Goal: Task Accomplishment & Management: Complete application form

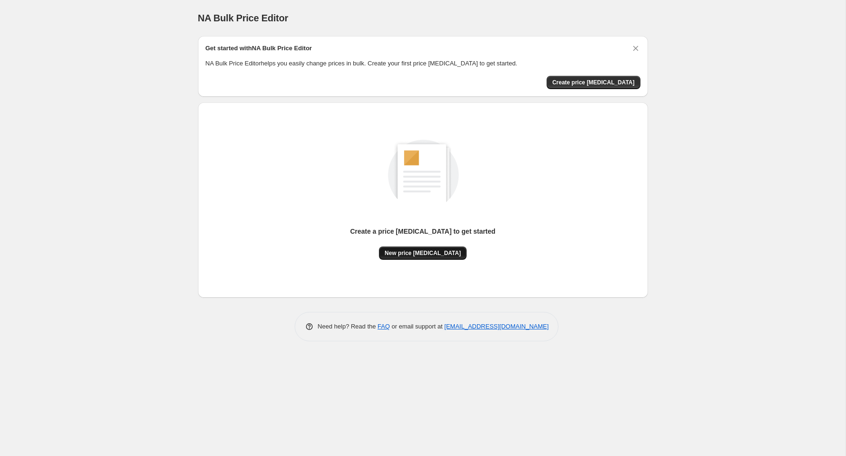
click at [414, 252] on span "New price change job" at bounding box center [423, 253] width 76 height 8
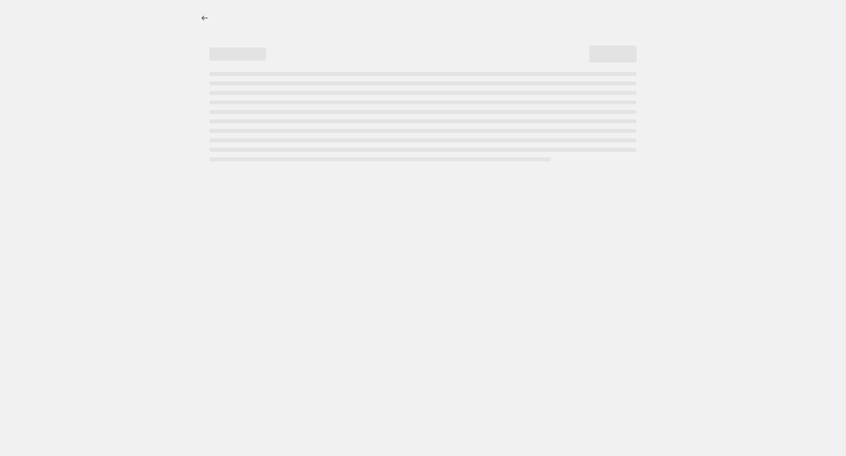
select select "percentage"
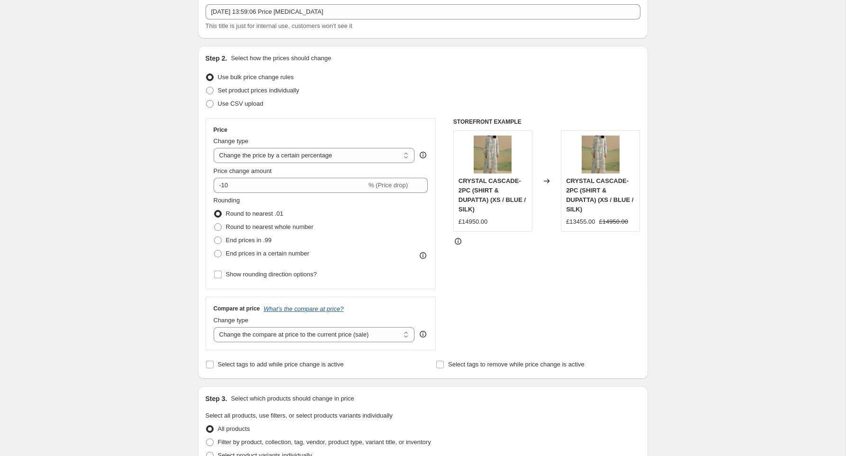
scroll to position [54, 0]
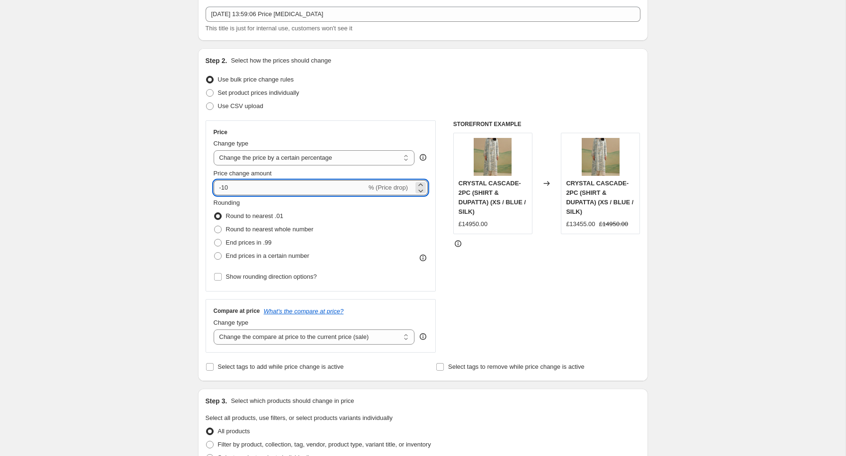
click at [283, 190] on input "-10" at bounding box center [290, 187] width 153 height 15
type input "-1"
click at [123, 200] on div "Create new price change job. This page is ready Create new price change job Dra…" at bounding box center [422, 427] width 845 height 962
click at [245, 188] on input "-99.75" at bounding box center [290, 187] width 153 height 15
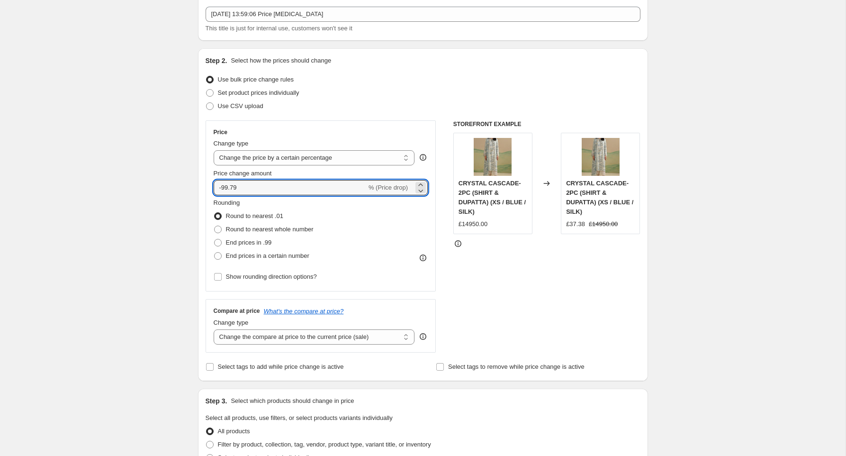
click at [168, 214] on div "Create new price change job. This page is ready Create new price change job Dra…" at bounding box center [422, 427] width 845 height 962
click at [245, 190] on input "-99.79" at bounding box center [290, 187] width 153 height 15
click at [139, 221] on div "Create new price change job. This page is ready Create new price change job Dra…" at bounding box center [422, 427] width 845 height 962
click at [258, 186] on input "-99.85" at bounding box center [290, 187] width 153 height 15
click at [112, 225] on div "Create new price change job. This page is ready Create new price change job Dra…" at bounding box center [422, 427] width 845 height 962
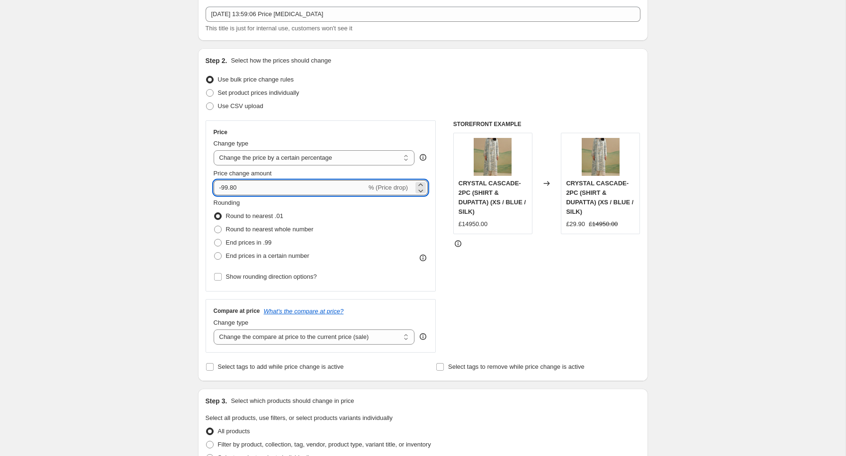
click at [244, 189] on input "-99.80" at bounding box center [290, 187] width 153 height 15
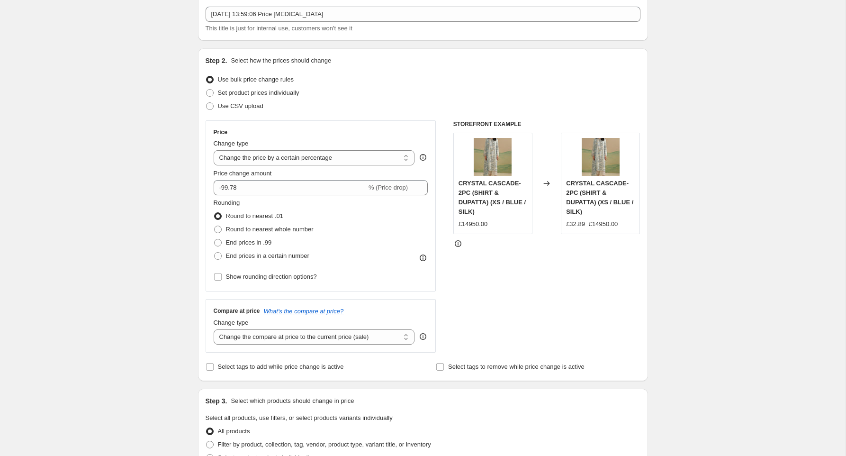
click at [143, 217] on div "Create new price change job. This page is ready Create new price change job Dra…" at bounding box center [422, 427] width 845 height 962
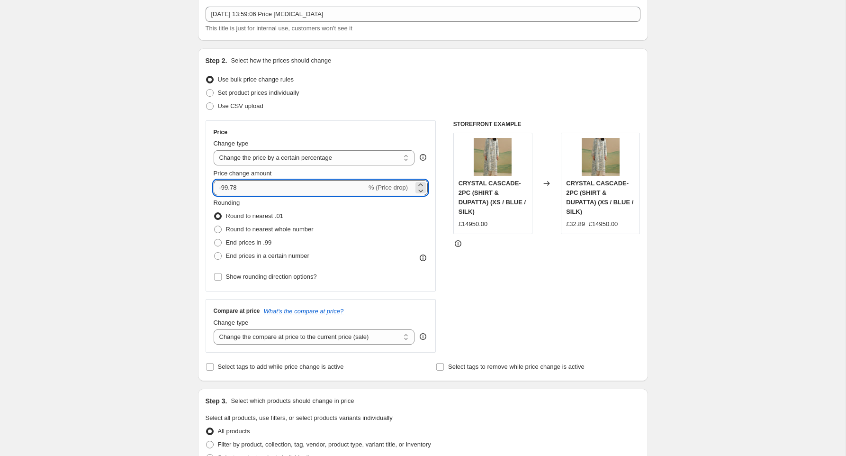
click at [272, 195] on input "-99.78" at bounding box center [290, 187] width 153 height 15
type input "-99.785"
click at [145, 234] on div "Create new price change job. This page is ready Create new price change job Dra…" at bounding box center [422, 427] width 845 height 962
click at [227, 224] on label "Round to nearest whole number" at bounding box center [264, 229] width 100 height 13
click at [215, 225] on input "Round to nearest whole number" at bounding box center [214, 225] width 0 height 0
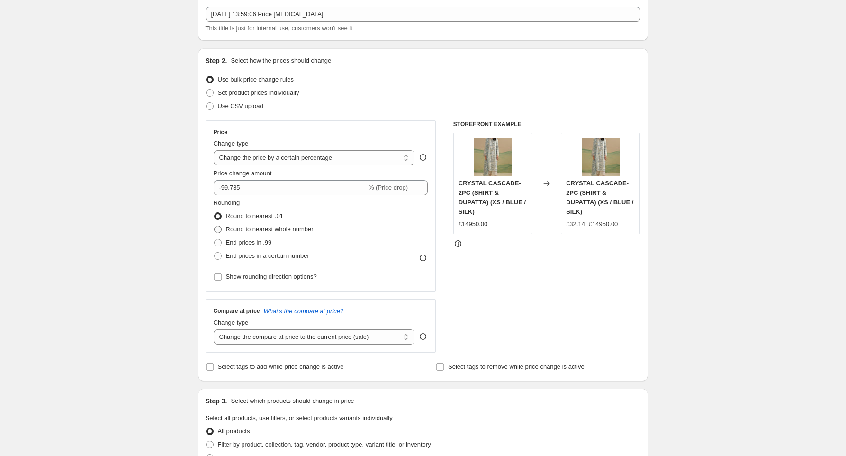
radio input "true"
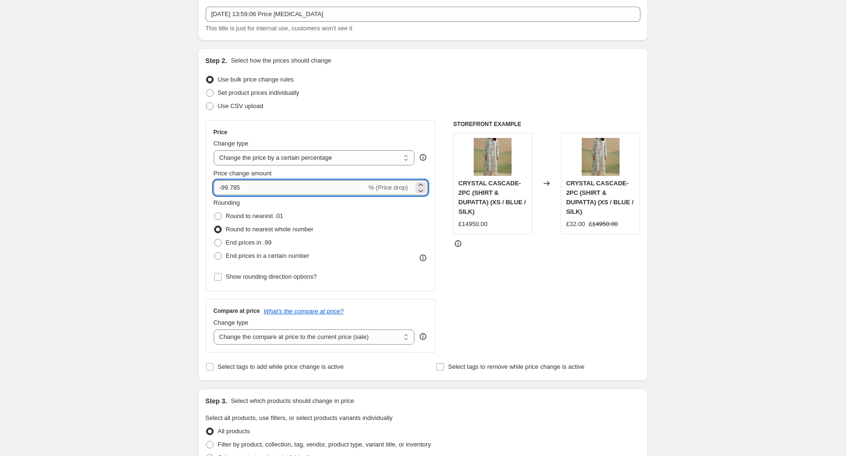
click at [244, 188] on input "-99.785" at bounding box center [290, 187] width 153 height 15
click at [238, 188] on input "-99.785" at bounding box center [290, 187] width 153 height 15
click at [324, 242] on div "Rounding Round to nearest .01 Round to nearest whole number End prices in .99 E…" at bounding box center [321, 230] width 215 height 64
click at [241, 187] on input "-99.745" at bounding box center [290, 187] width 153 height 15
click at [239, 188] on input "-99.745" at bounding box center [290, 187] width 153 height 15
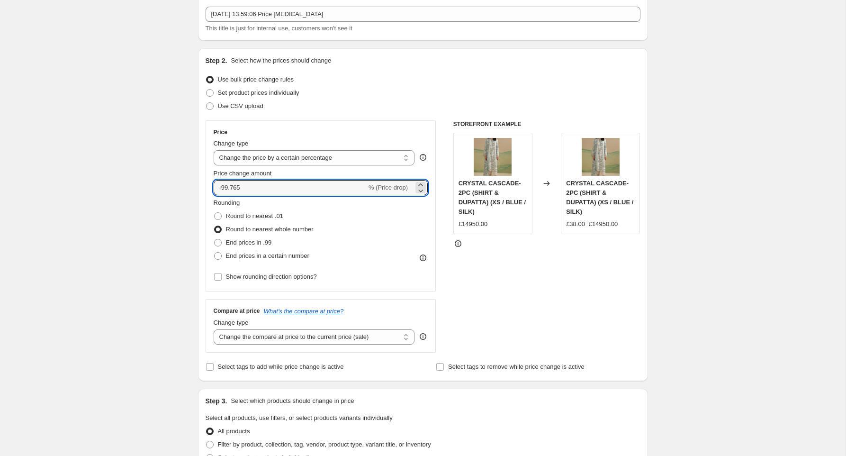
click at [180, 210] on div "Create new price change job. This page is ready Create new price change job Dra…" at bounding box center [422, 427] width 845 height 962
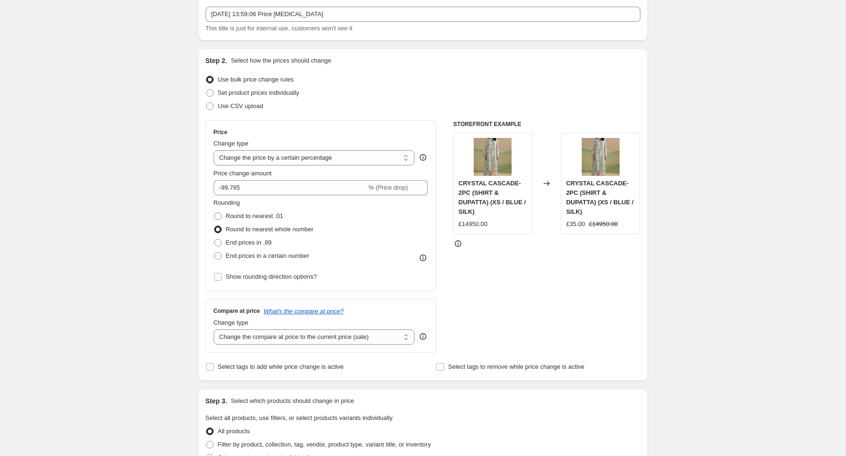
click at [180, 210] on div "Create new price change job. This page is ready Create new price change job Dra…" at bounding box center [422, 427] width 845 height 962
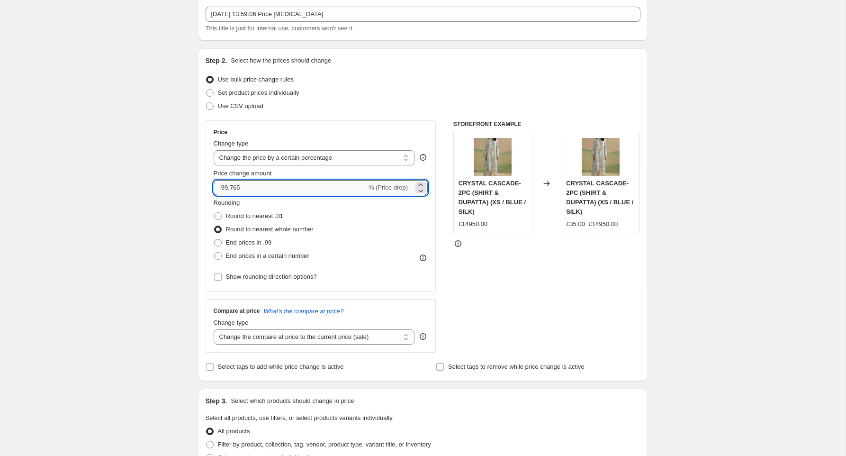
click at [239, 184] on input "-99.765" at bounding box center [290, 187] width 153 height 15
click at [117, 288] on div "Create new price change job. This page is ready Create new price change job Dra…" at bounding box center [422, 427] width 845 height 962
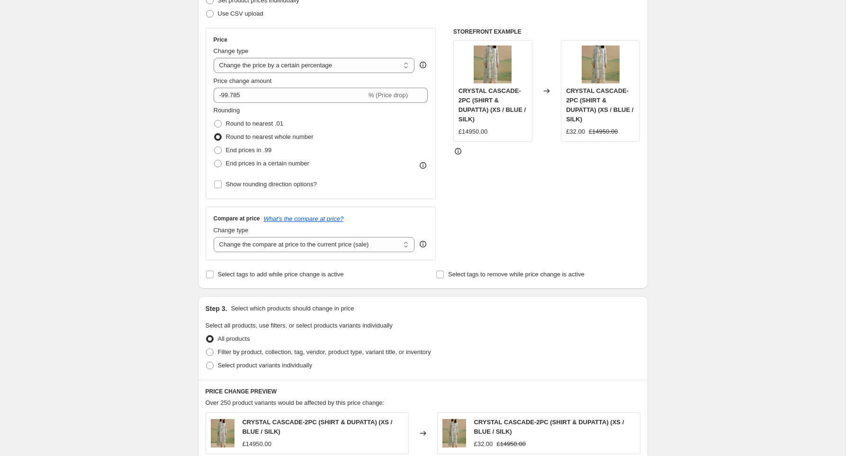
scroll to position [143, 0]
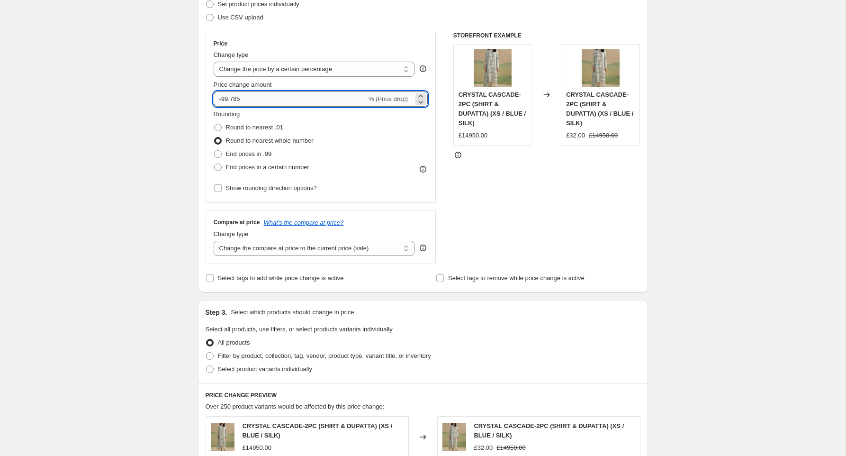
click at [238, 98] on input "-99.785" at bounding box center [290, 98] width 153 height 15
click at [108, 139] on div "Create new price change job. This page is ready Create new price change job Dra…" at bounding box center [422, 338] width 845 height 962
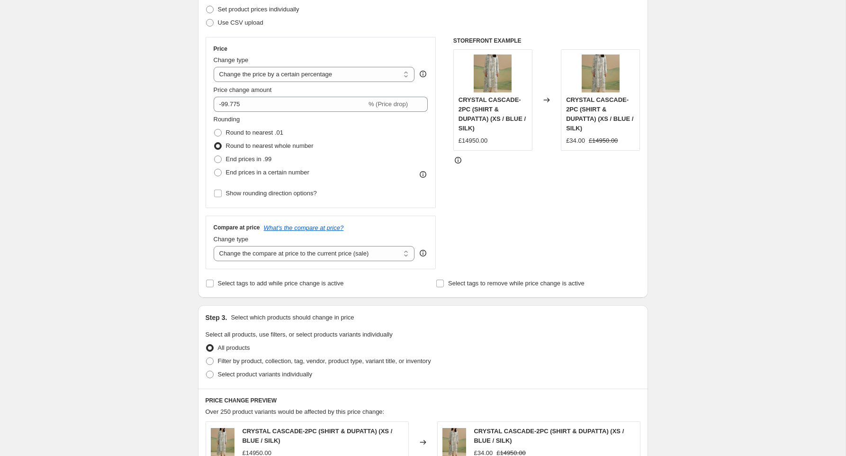
scroll to position [137, 0]
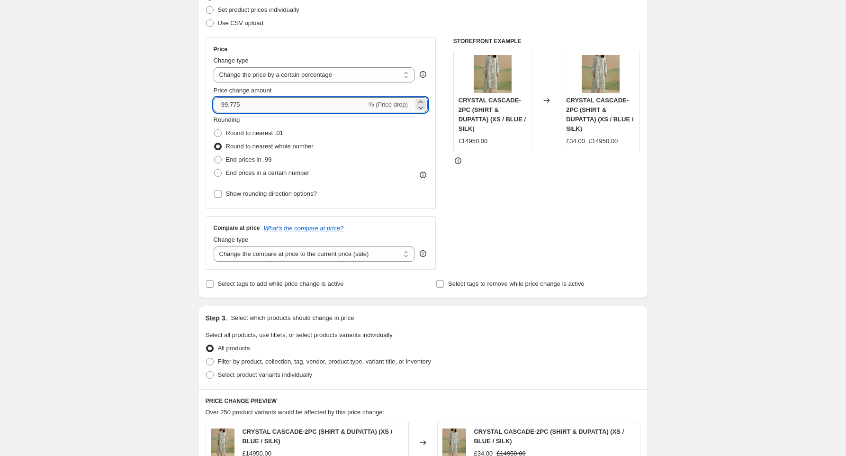
click at [238, 107] on input "-99.775" at bounding box center [290, 104] width 153 height 15
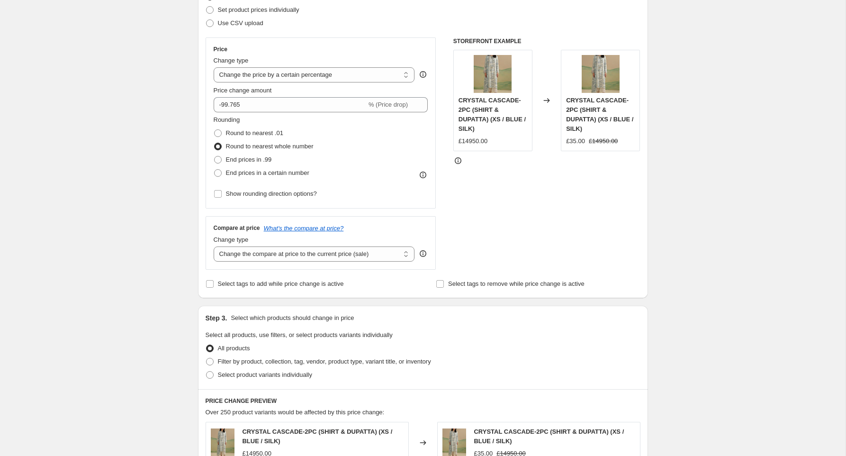
click at [125, 140] on div "Create new price change job. This page is ready Create new price change job Dra…" at bounding box center [422, 344] width 845 height 962
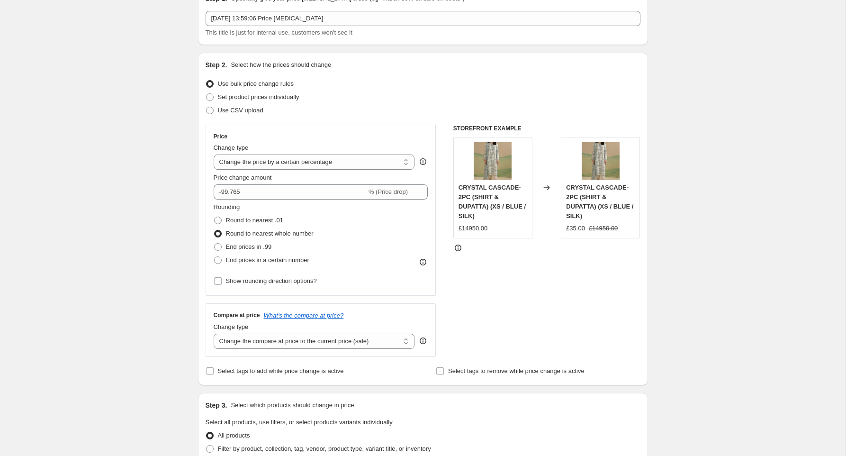
scroll to position [47, 0]
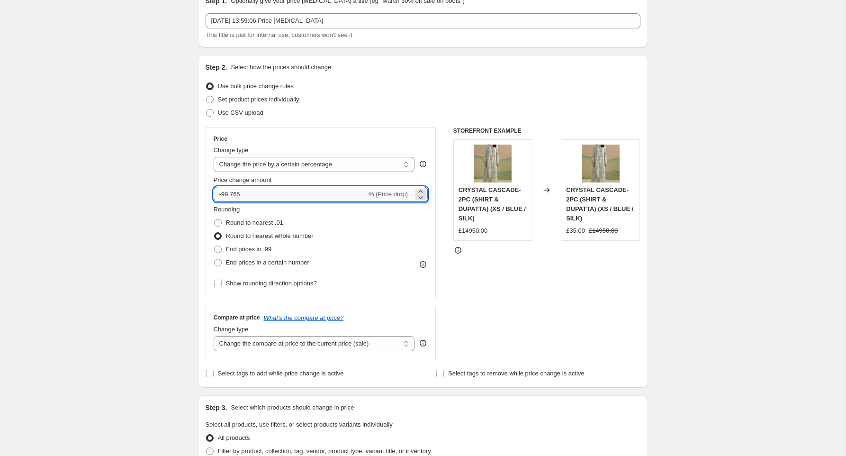
click at [237, 193] on input "-99.765" at bounding box center [290, 194] width 153 height 15
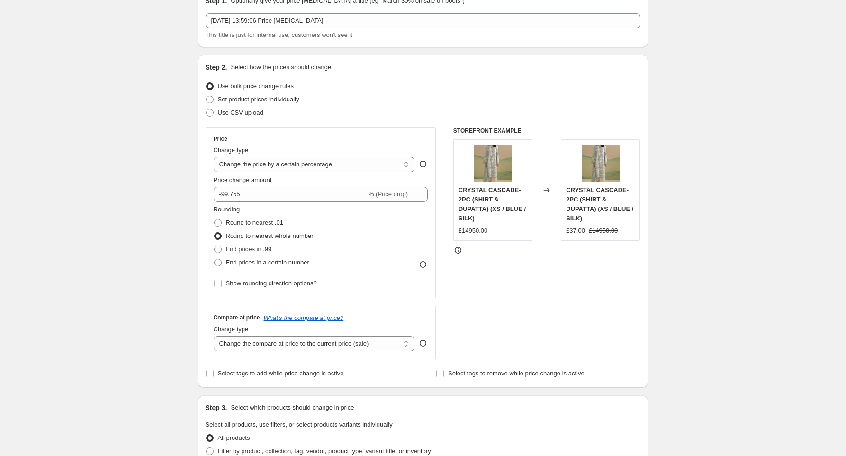
click at [110, 238] on div "Create new price change job. This page is ready Create new price change job Dra…" at bounding box center [422, 434] width 845 height 962
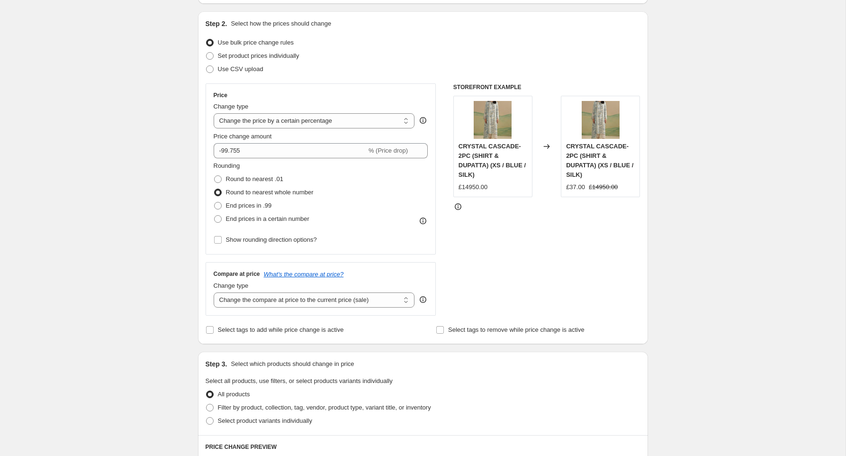
scroll to position [9, 0]
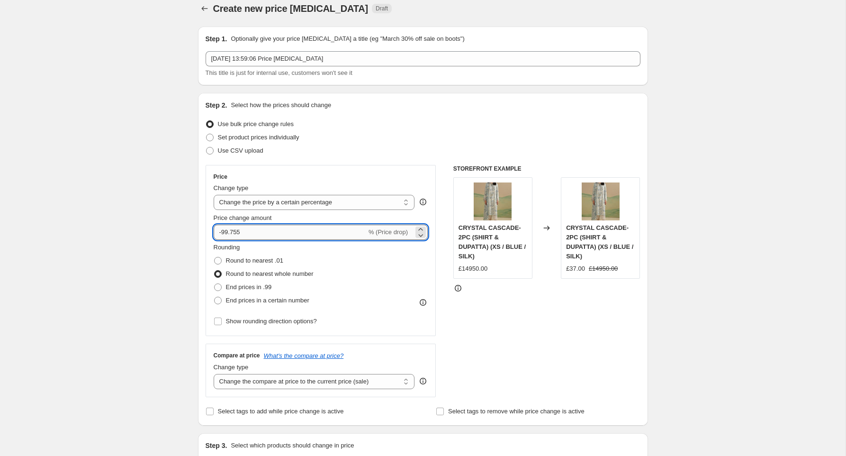
click at [265, 235] on input "-99.755" at bounding box center [290, 231] width 153 height 15
type input "-99.758"
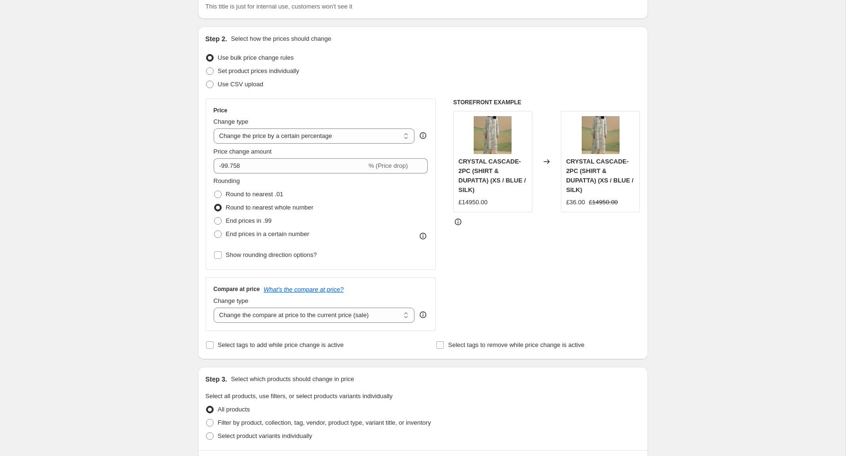
scroll to position [76, 0]
select select "percentage"
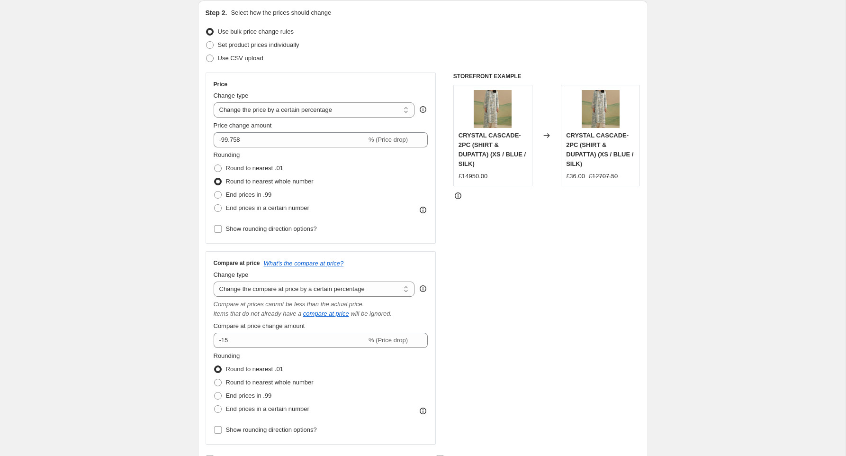
scroll to position [102, 0]
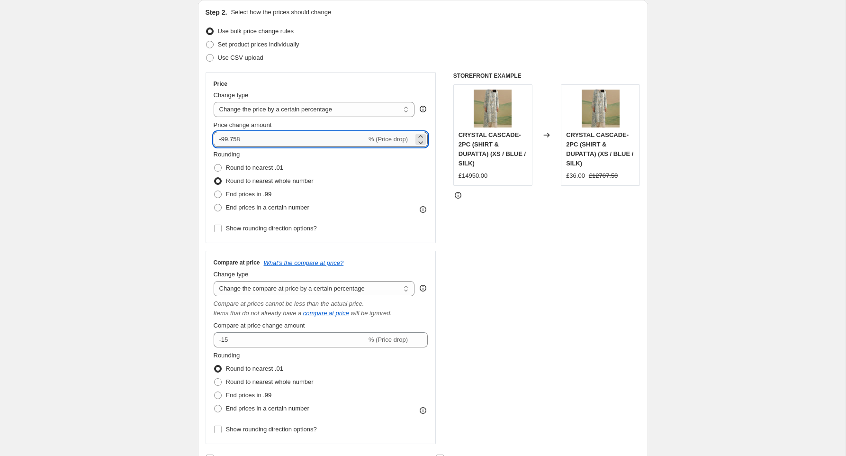
click at [257, 138] on input "-99.758" at bounding box center [290, 139] width 153 height 15
click at [253, 338] on input "-15" at bounding box center [290, 339] width 153 height 15
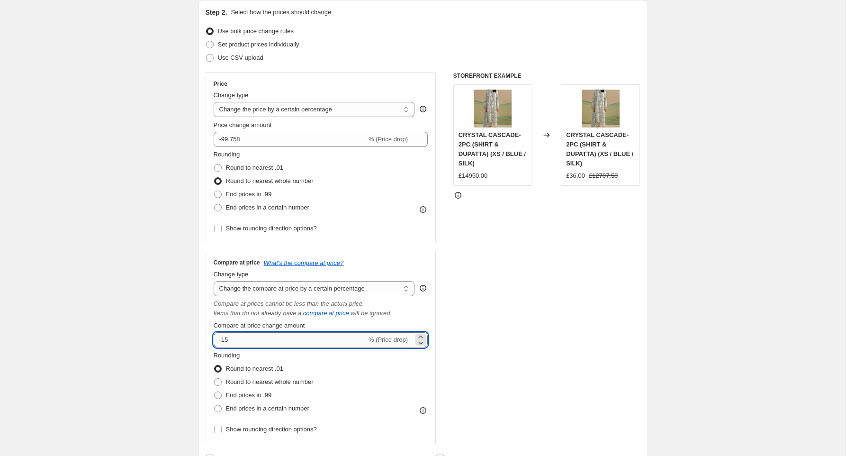
click at [253, 338] on input "-15" at bounding box center [290, 339] width 153 height 15
click at [251, 341] on input "-15" at bounding box center [290, 339] width 153 height 15
type input "-1"
click at [115, 359] on div "Create new price change job. This page is ready Create new price change job Dra…" at bounding box center [422, 448] width 845 height 1101
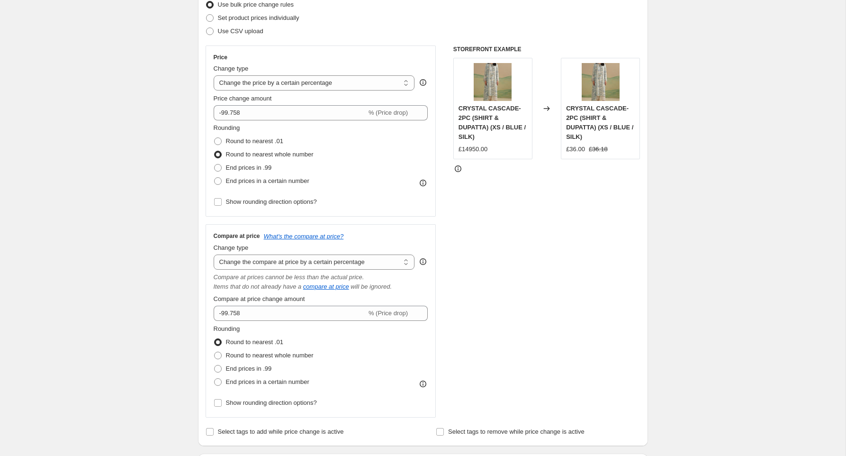
scroll to position [129, 0]
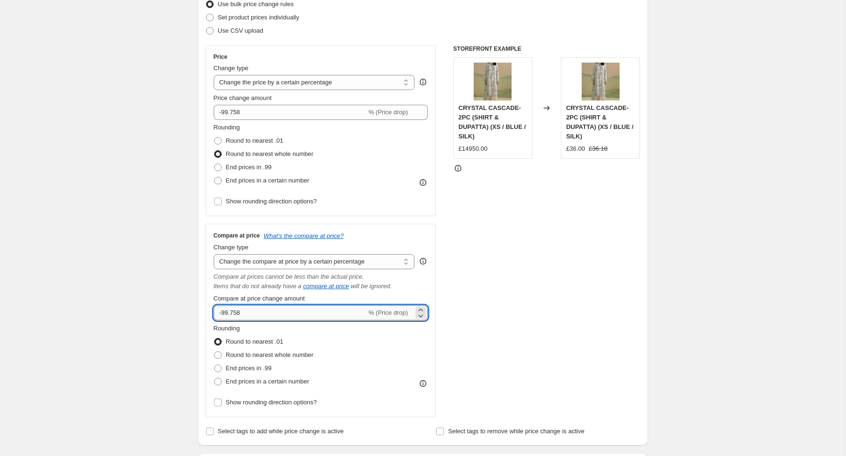
click at [239, 313] on input "-99.758" at bounding box center [290, 312] width 153 height 15
click at [172, 313] on div "Create new price change job. This page is ready Create new price change job Dra…" at bounding box center [422, 421] width 845 height 1101
click at [254, 311] on input "-99.748" at bounding box center [290, 312] width 153 height 15
type input "-99.74"
click at [100, 321] on div "Create new price change job. This page is ready Create new price change job Dra…" at bounding box center [422, 421] width 845 height 1101
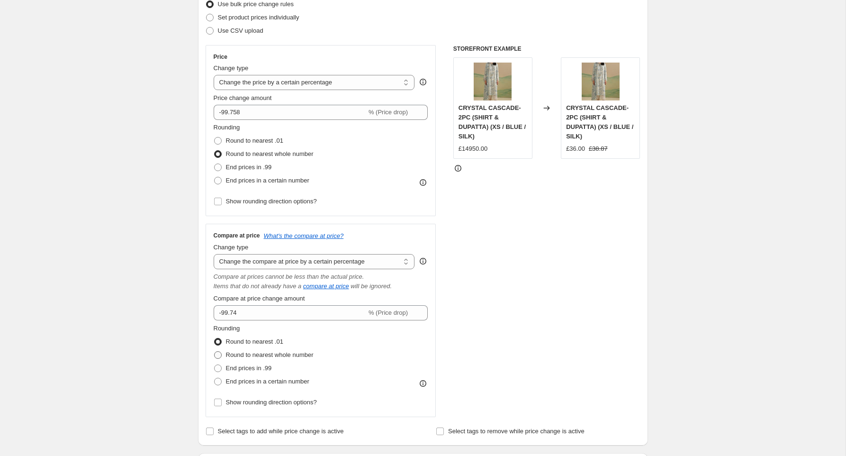
click at [231, 356] on span "Round to nearest whole number" at bounding box center [270, 354] width 88 height 7
click at [215, 351] on input "Round to nearest whole number" at bounding box center [214, 351] width 0 height 0
radio input "true"
click at [163, 363] on div "Create new price change job. This page is ready Create new price change job Dra…" at bounding box center [422, 421] width 845 height 1101
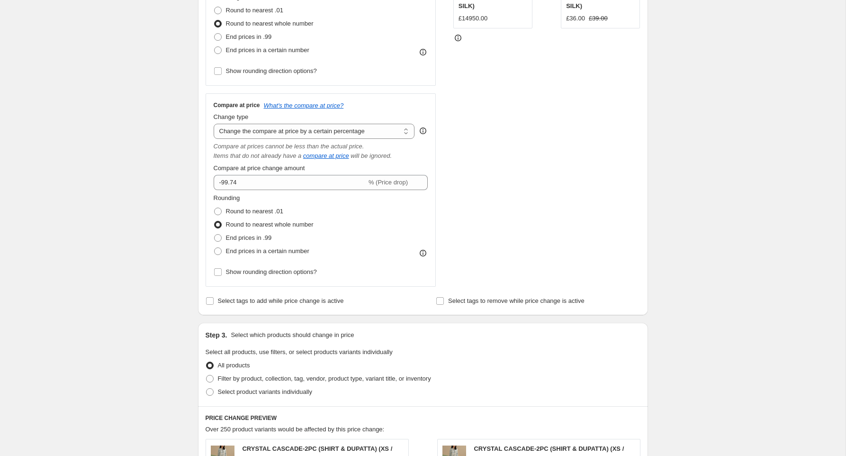
scroll to position [253, 0]
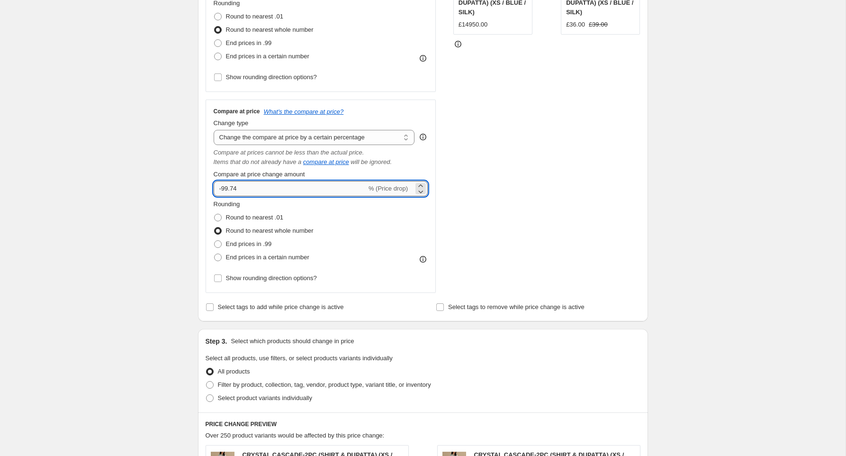
click at [296, 183] on input "-99.74" at bounding box center [290, 188] width 153 height 15
click at [290, 189] on input "-99.74" at bounding box center [290, 188] width 153 height 15
type input "-99.735"
click at [108, 197] on div "Create new price change job. This page is ready Create new price change job Dra…" at bounding box center [422, 297] width 845 height 1101
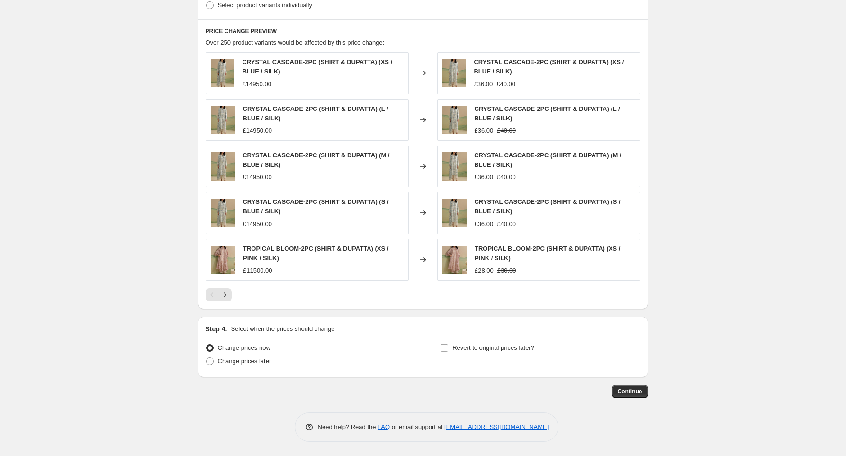
scroll to position [646, 0]
click at [224, 290] on icon "Next" at bounding box center [224, 294] width 9 height 9
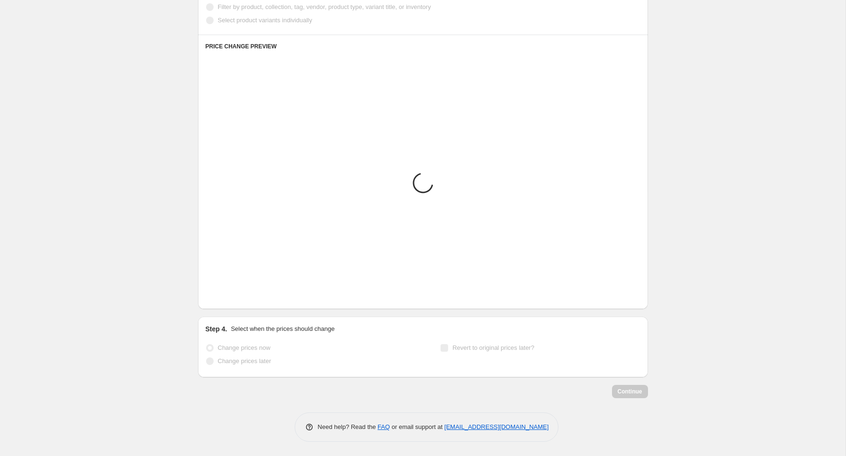
scroll to position [631, 0]
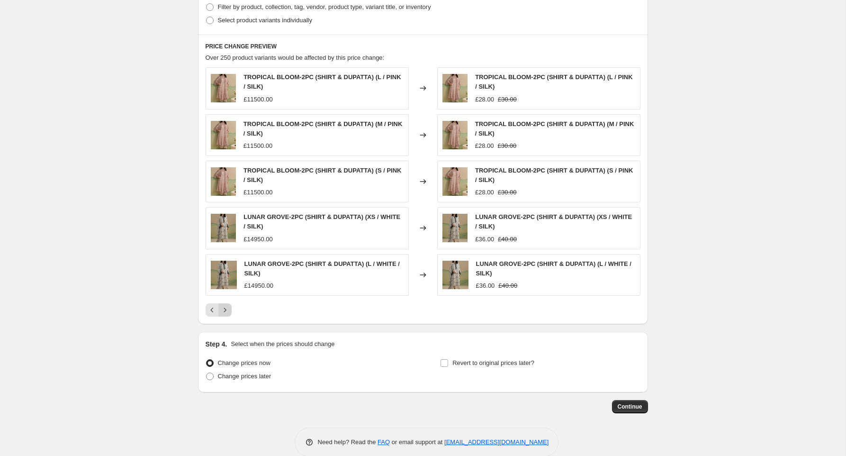
click at [227, 308] on icon "Next" at bounding box center [224, 309] width 9 height 9
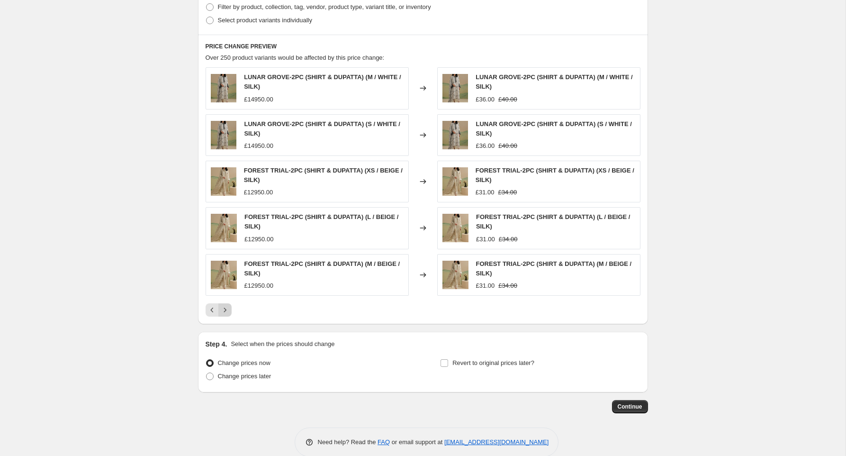
click at [227, 308] on icon "Next" at bounding box center [224, 309] width 9 height 9
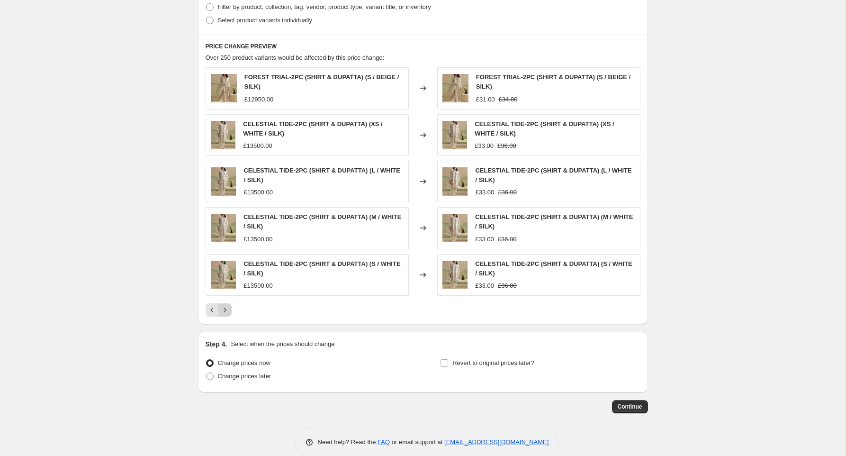
click at [227, 308] on icon "Next" at bounding box center [224, 309] width 9 height 9
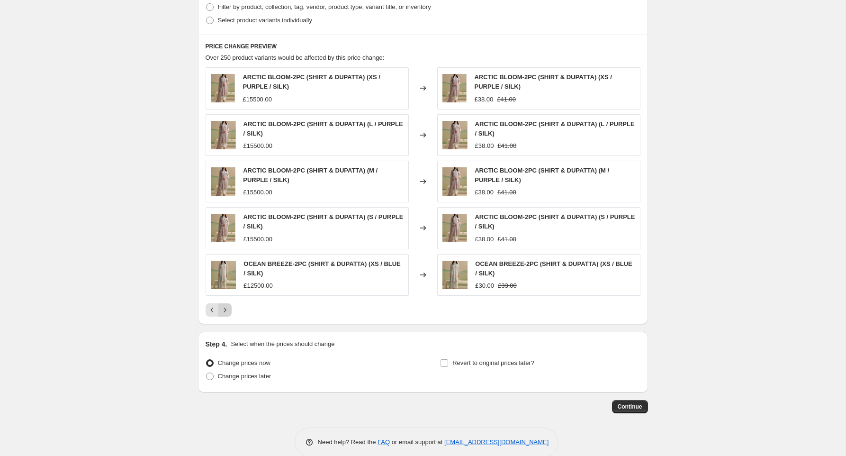
click at [227, 308] on icon "Next" at bounding box center [224, 309] width 9 height 9
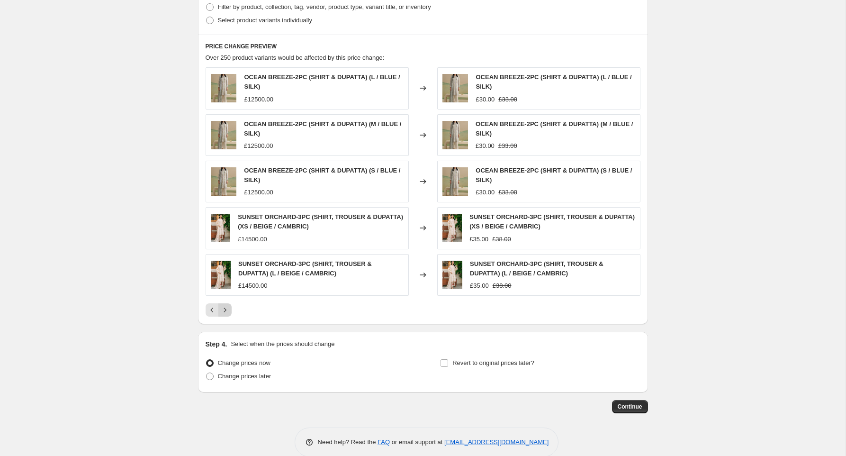
click at [227, 308] on div "PRICE CHANGE PREVIEW Over 250 product variants would be affected by this price …" at bounding box center [423, 179] width 450 height 289
click at [227, 308] on icon "Next" at bounding box center [224, 309] width 9 height 9
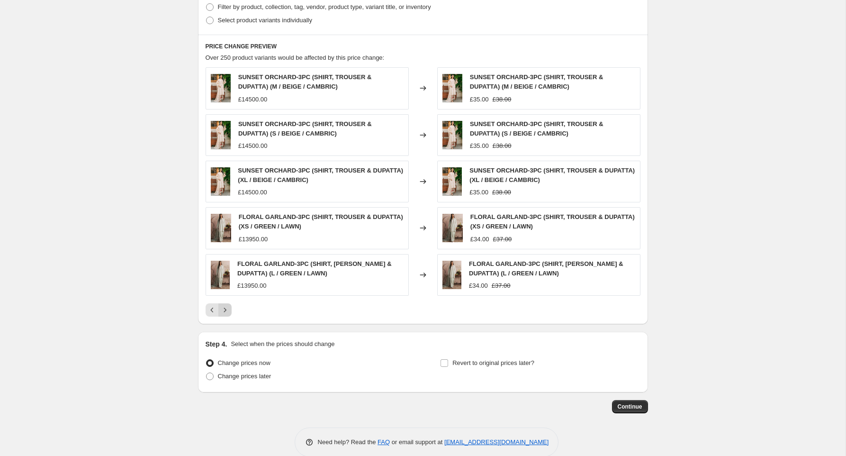
click at [227, 308] on icon "Next" at bounding box center [224, 309] width 9 height 9
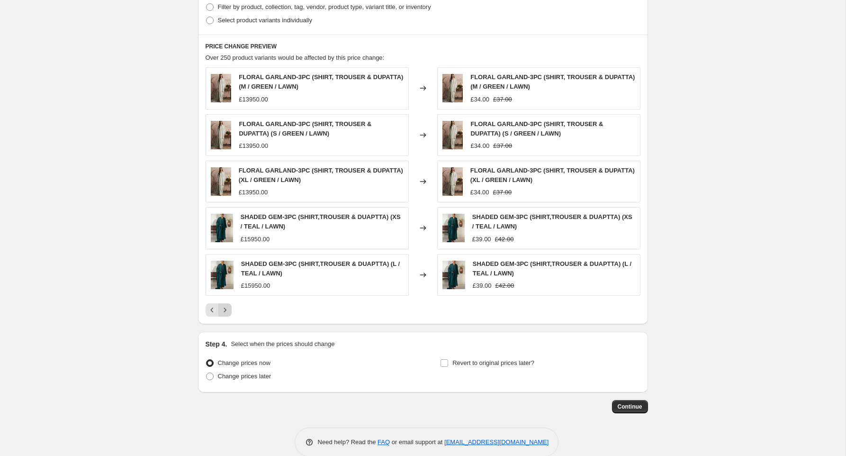
click at [227, 308] on icon "Next" at bounding box center [224, 309] width 9 height 9
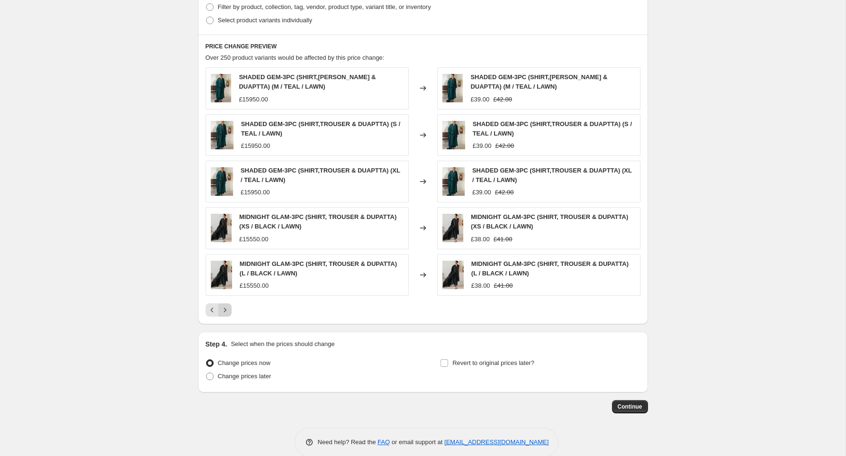
click at [227, 308] on icon "Next" at bounding box center [224, 309] width 9 height 9
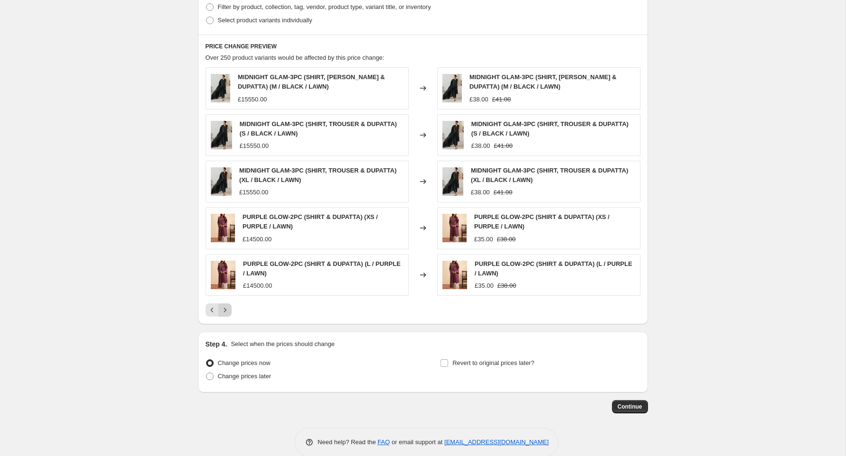
click at [227, 308] on icon "Next" at bounding box center [224, 309] width 9 height 9
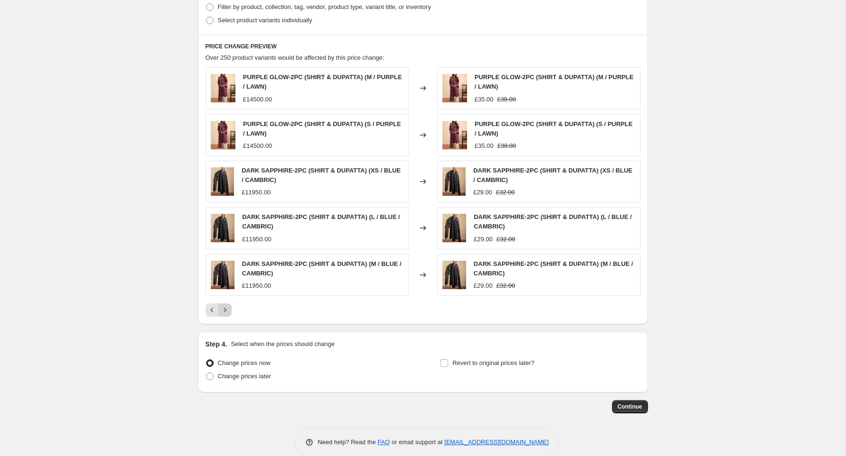
click at [227, 308] on icon "Next" at bounding box center [224, 309] width 9 height 9
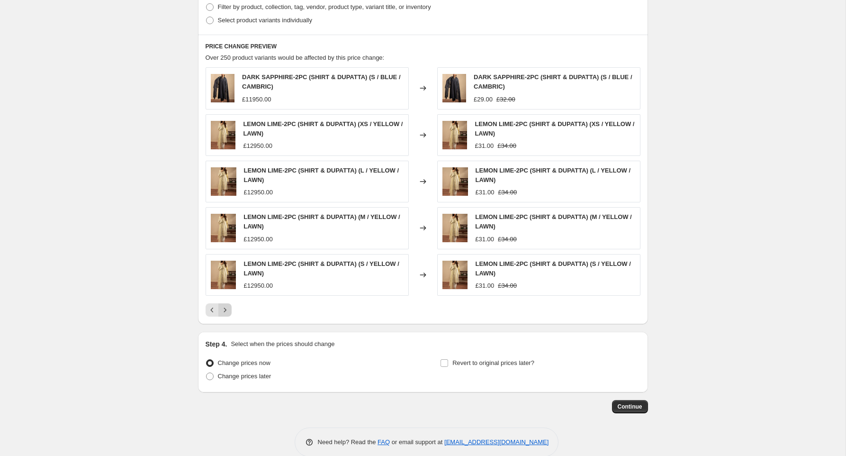
click at [227, 308] on icon "Next" at bounding box center [224, 309] width 9 height 9
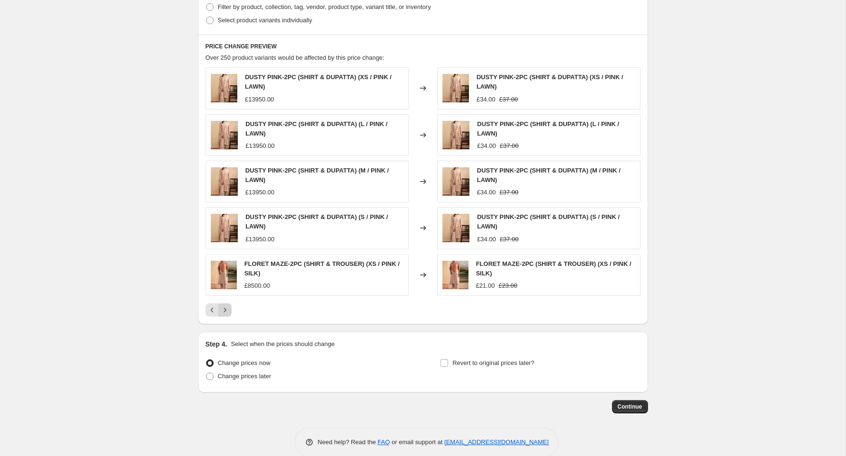
click at [227, 308] on icon "Next" at bounding box center [224, 309] width 9 height 9
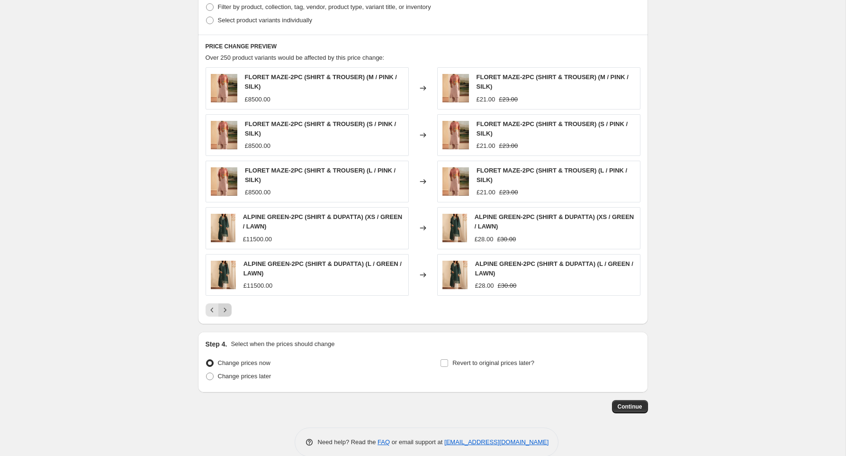
click at [227, 308] on icon "Next" at bounding box center [224, 309] width 9 height 9
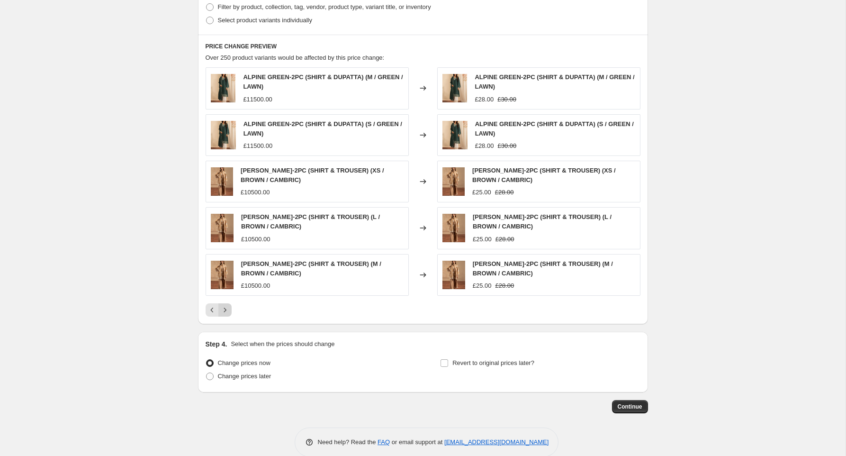
click at [228, 309] on icon "Next" at bounding box center [224, 309] width 9 height 9
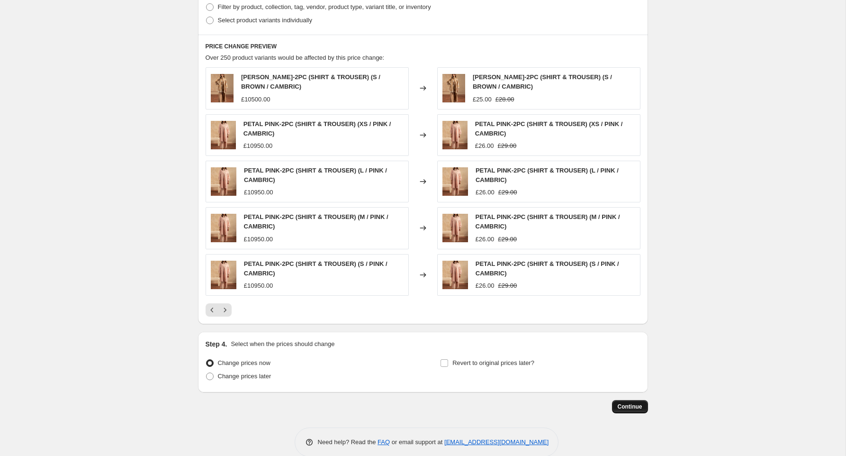
click at [643, 406] on button "Continue" at bounding box center [630, 406] width 36 height 13
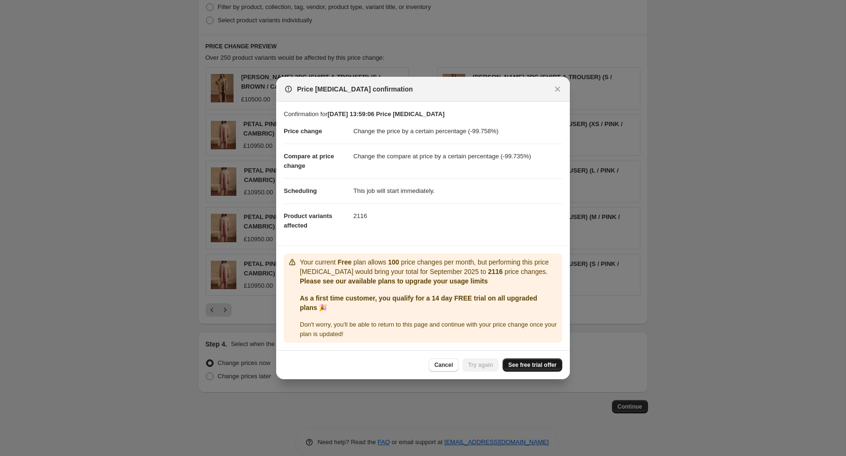
click at [545, 365] on span "See free trial offer" at bounding box center [532, 365] width 48 height 8
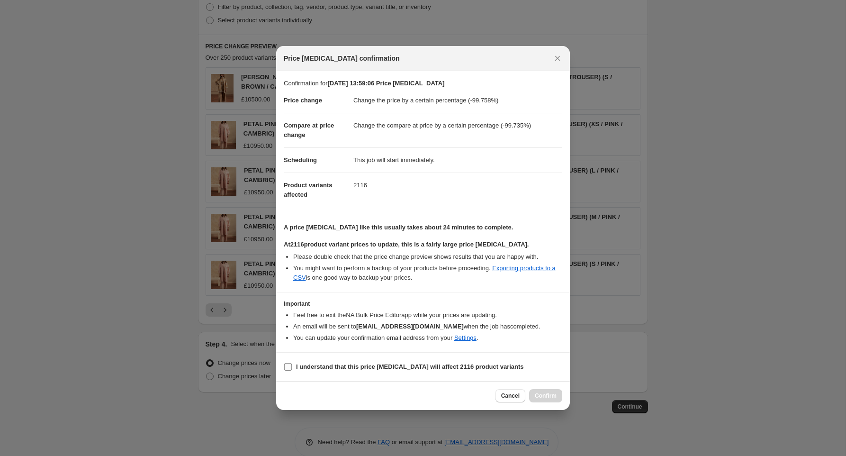
click at [330, 365] on b "I understand that this price change job will affect 2116 product variants" at bounding box center [410, 366] width 228 height 7
click at [292, 365] on input "I understand that this price change job will affect 2116 product variants" at bounding box center [288, 367] width 8 height 8
checkbox input "true"
click at [547, 397] on span "Confirm" at bounding box center [546, 396] width 22 height 8
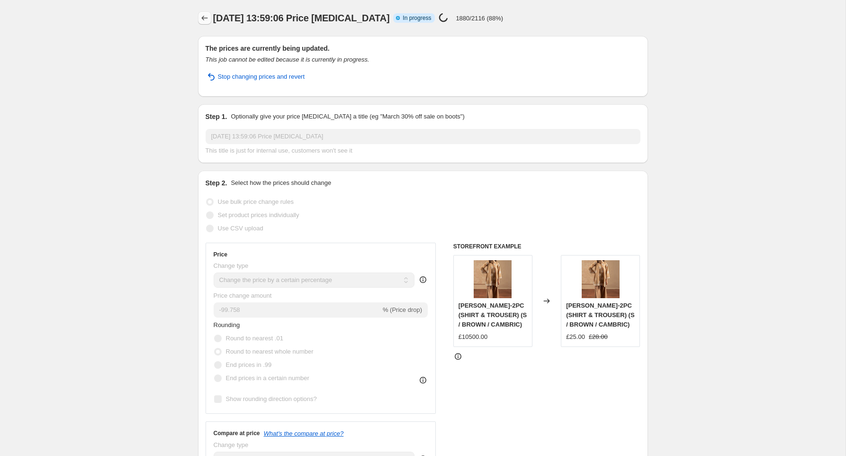
click at [208, 18] on icon "Price change jobs" at bounding box center [204, 17] width 9 height 9
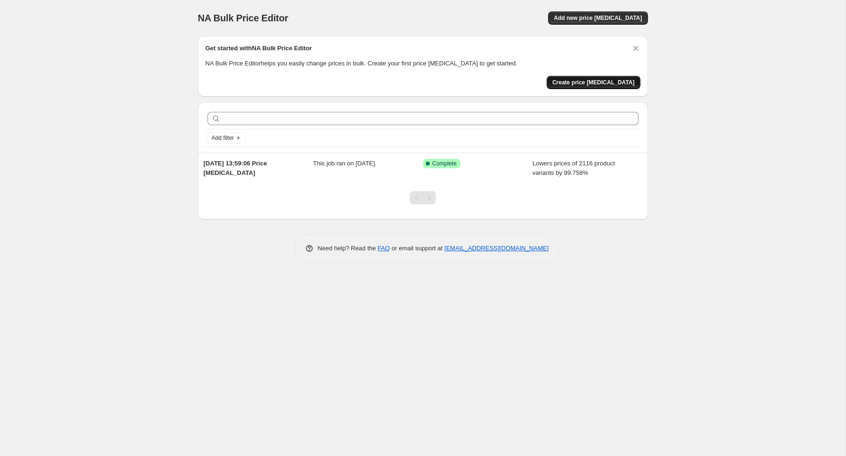
click at [591, 84] on span "Create price change job" at bounding box center [593, 83] width 82 height 8
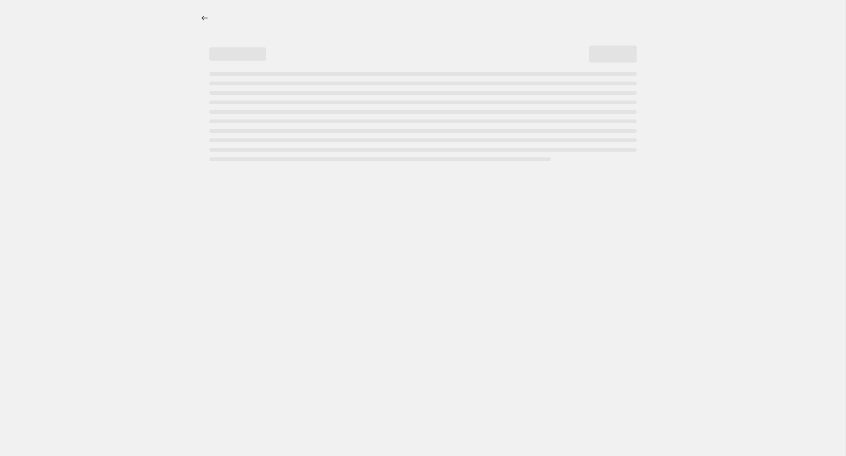
select select "percentage"
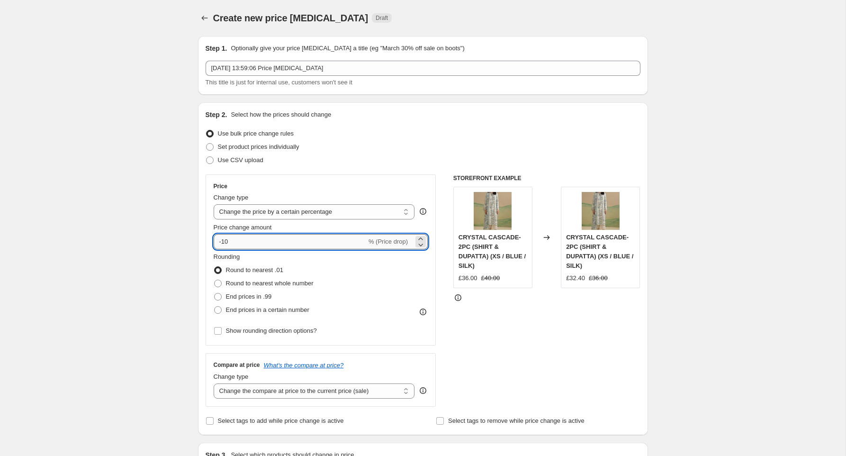
click at [269, 238] on input "-10" at bounding box center [290, 241] width 153 height 15
type input "-1"
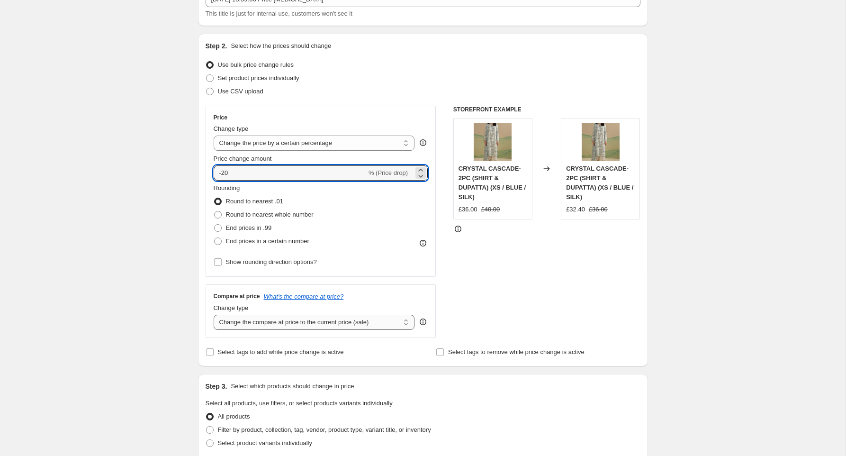
scroll to position [70, 0]
type input "-20"
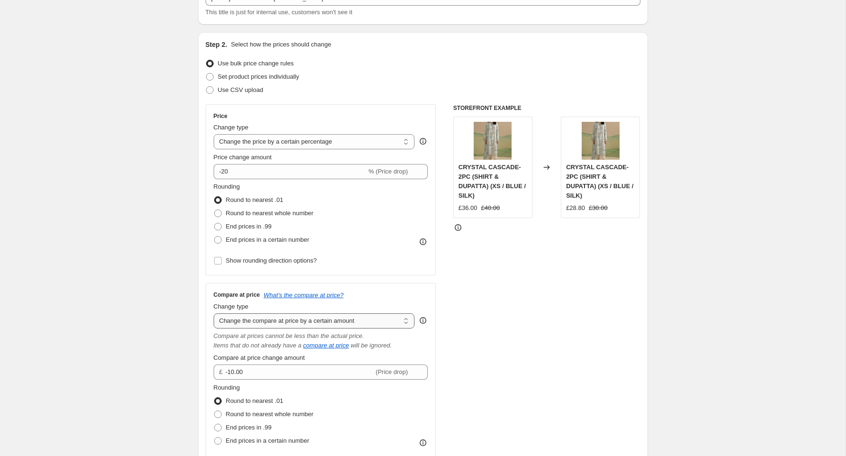
select select "percentage"
type input "-15"
click at [267, 368] on input "-15" at bounding box center [290, 371] width 153 height 15
click at [243, 215] on span "Round to nearest whole number" at bounding box center [270, 212] width 88 height 7
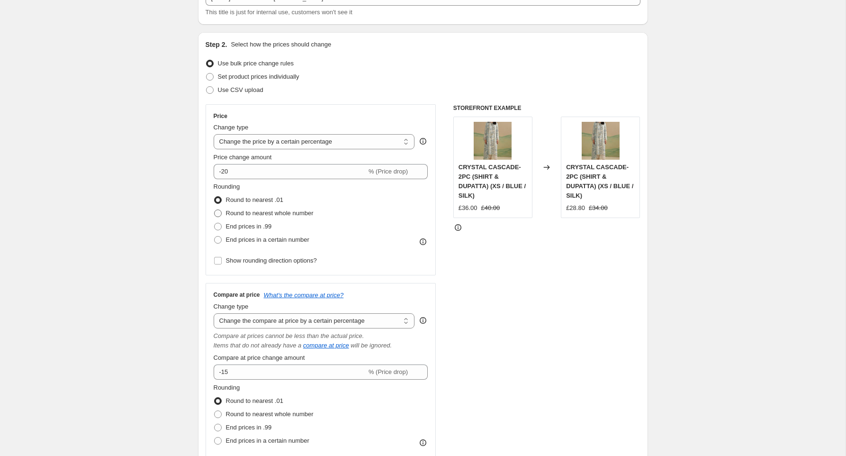
click at [215, 210] on input "Round to nearest whole number" at bounding box center [214, 209] width 0 height 0
radio input "true"
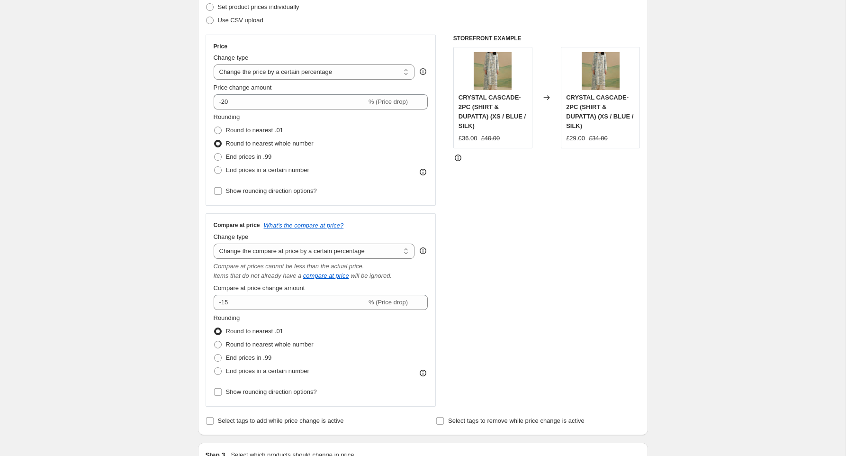
scroll to position [173, 0]
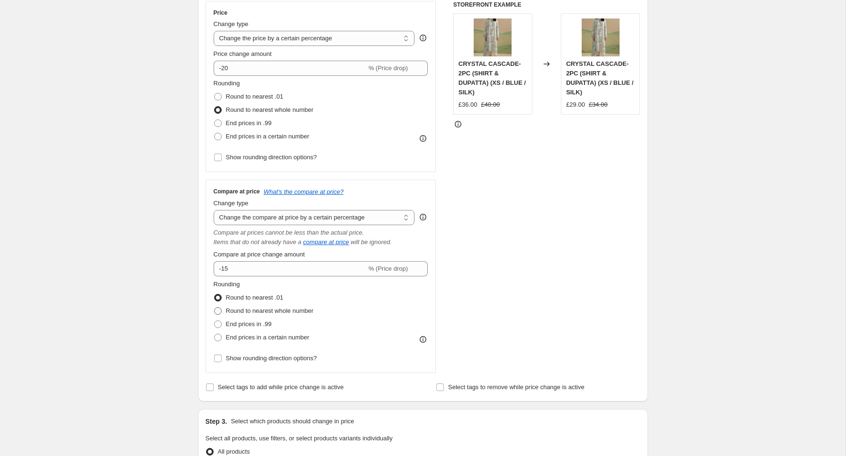
click at [216, 311] on span at bounding box center [218, 311] width 8 height 8
click at [215, 307] on input "Round to nearest whole number" at bounding box center [214, 307] width 0 height 0
radio input "true"
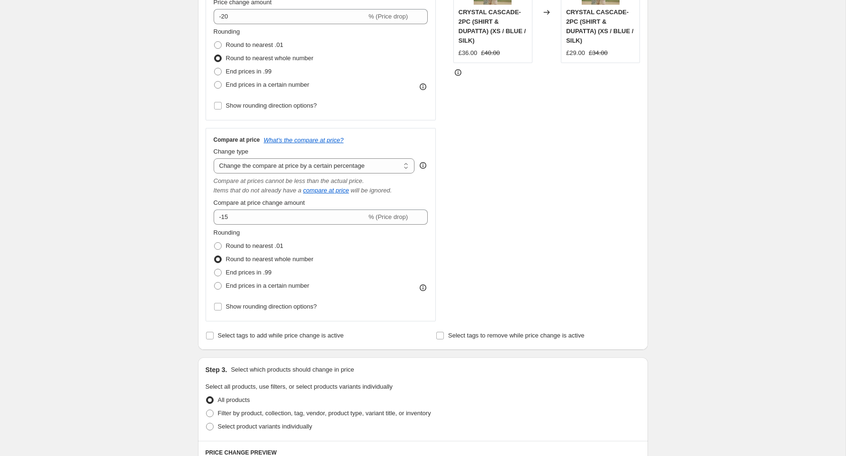
scroll to position [444, 0]
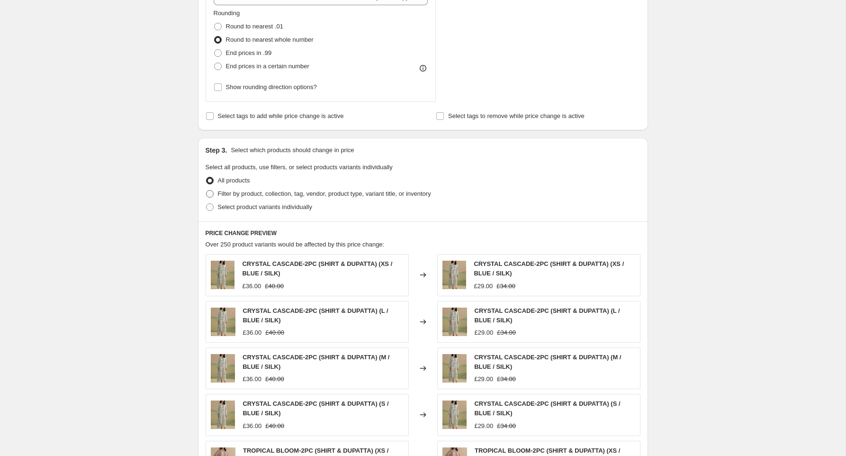
click at [256, 191] on span "Filter by product, collection, tag, vendor, product type, variant title, or inv…" at bounding box center [324, 193] width 213 height 7
click at [206, 190] on input "Filter by product, collection, tag, vendor, product type, variant title, or inv…" at bounding box center [206, 190] width 0 height 0
radio input "true"
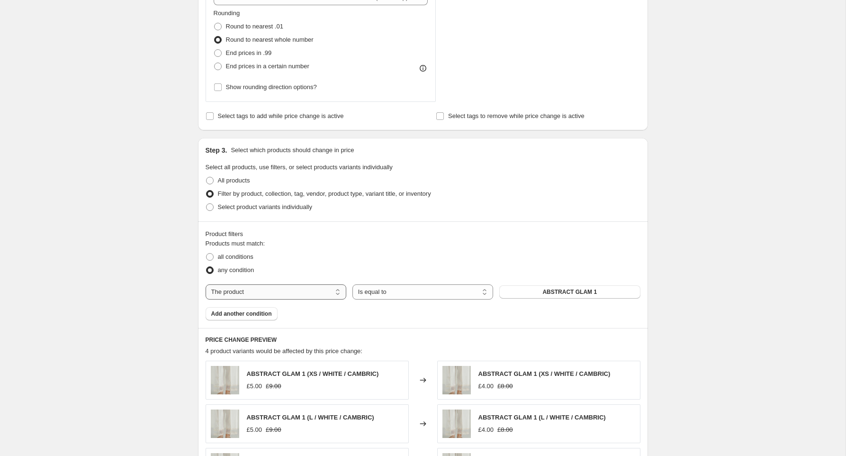
select select "collection"
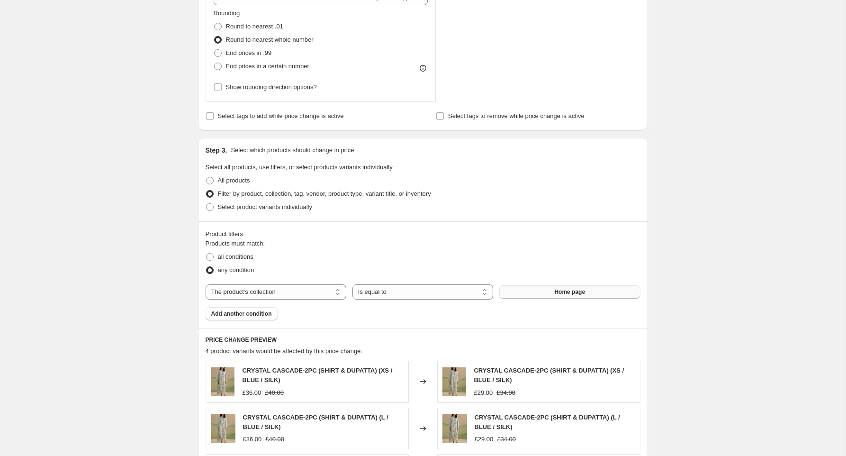
click at [522, 291] on button "Home page" at bounding box center [569, 291] width 141 height 13
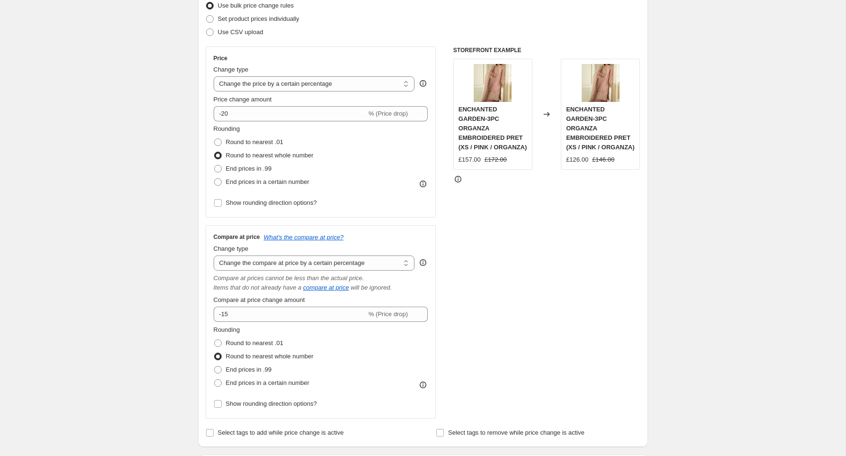
scroll to position [83, 0]
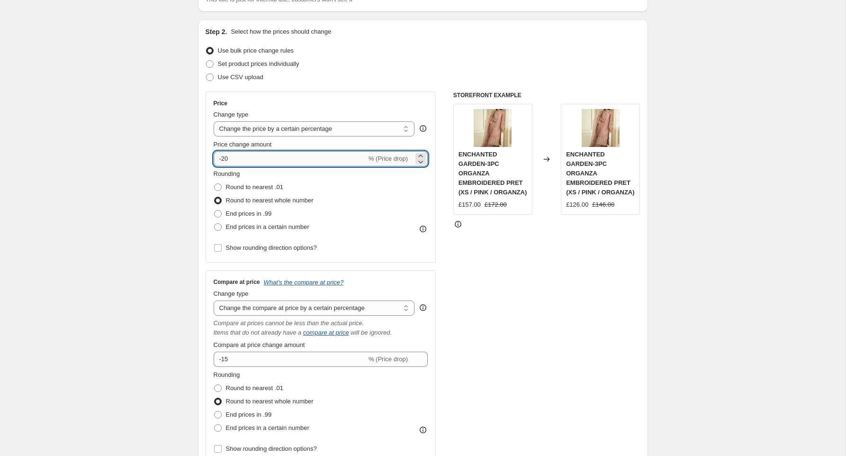
click at [243, 161] on input "-20" at bounding box center [290, 158] width 153 height 15
type input "-25"
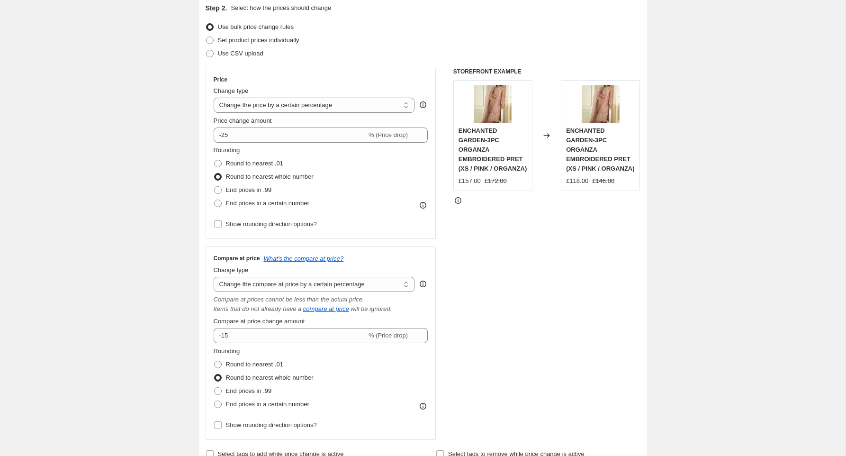
scroll to position [112, 0]
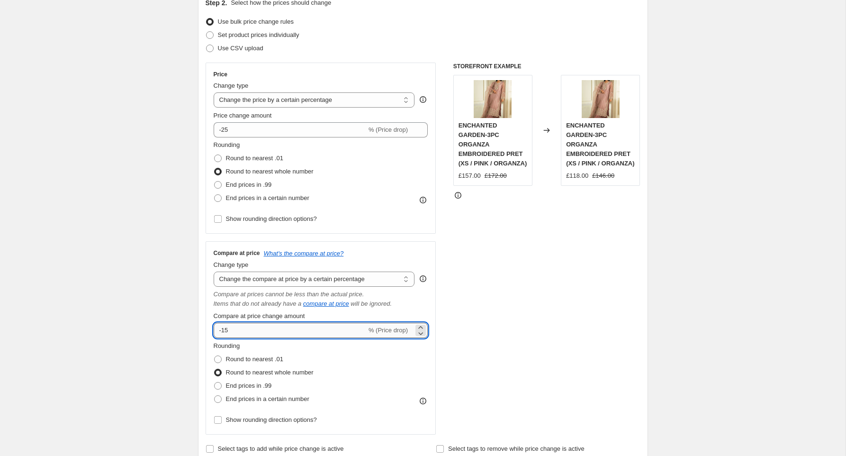
click at [254, 331] on input "-15" at bounding box center [290, 329] width 153 height 15
type input "-1"
type input "-20"
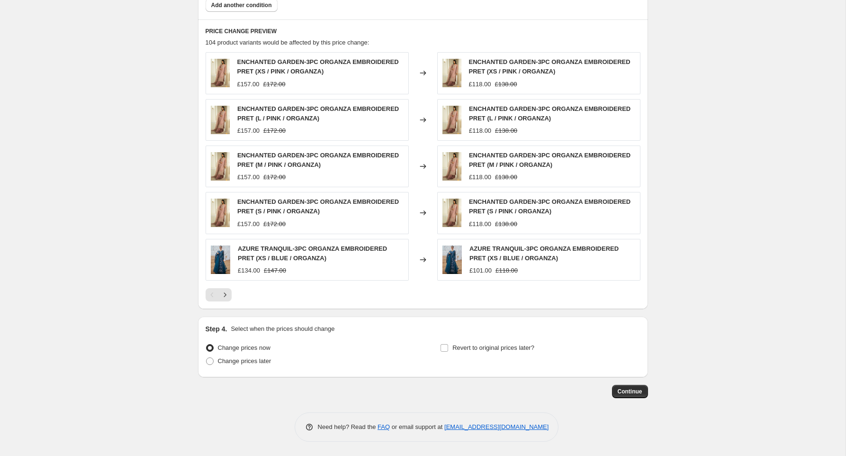
scroll to position [752, 0]
click at [623, 385] on button "Continue" at bounding box center [630, 391] width 36 height 13
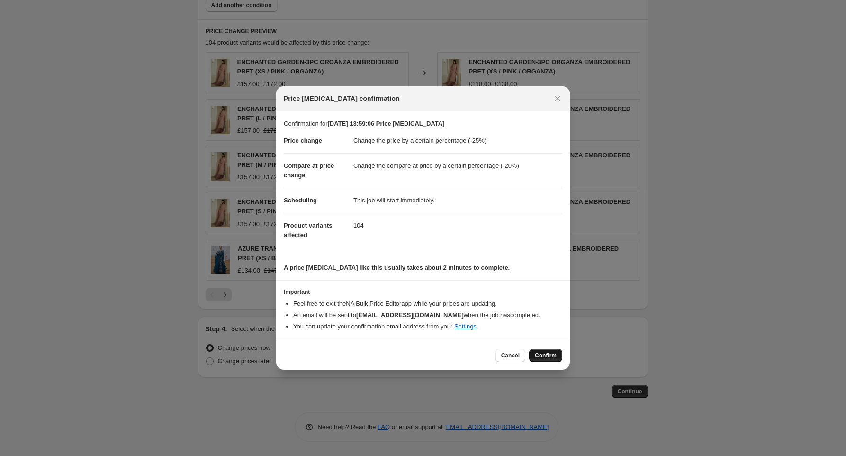
click at [542, 353] on span "Confirm" at bounding box center [546, 355] width 22 height 8
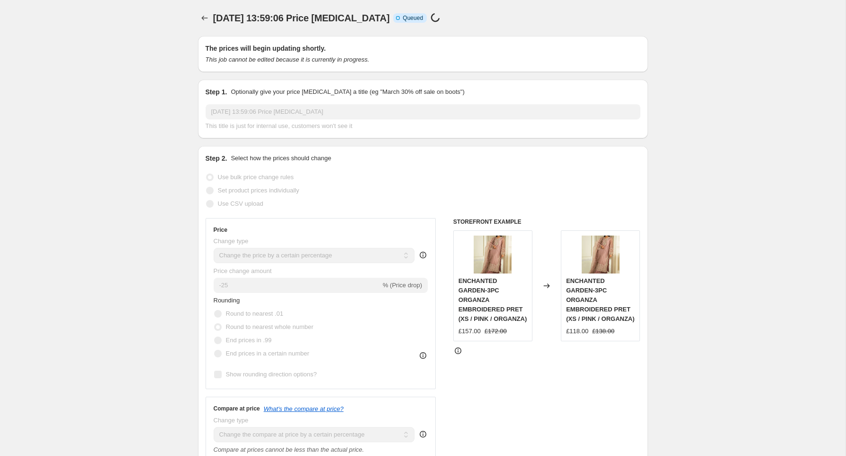
scroll to position [752, 0]
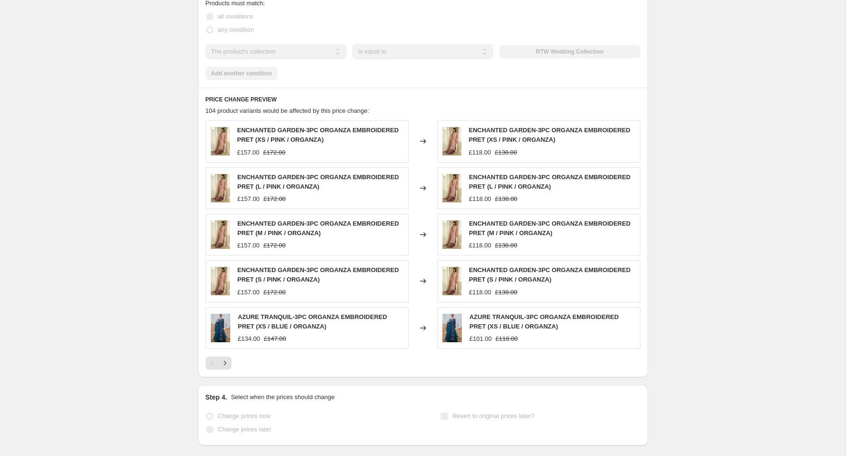
select select "percentage"
select select "collection"
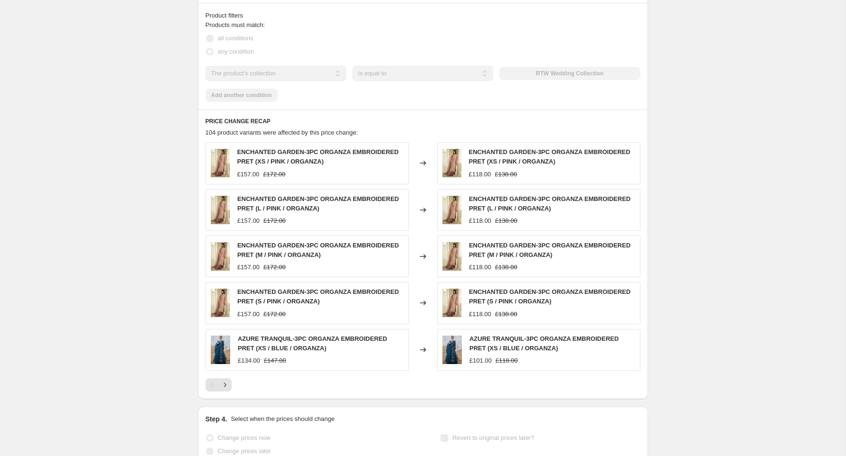
scroll to position [0, 0]
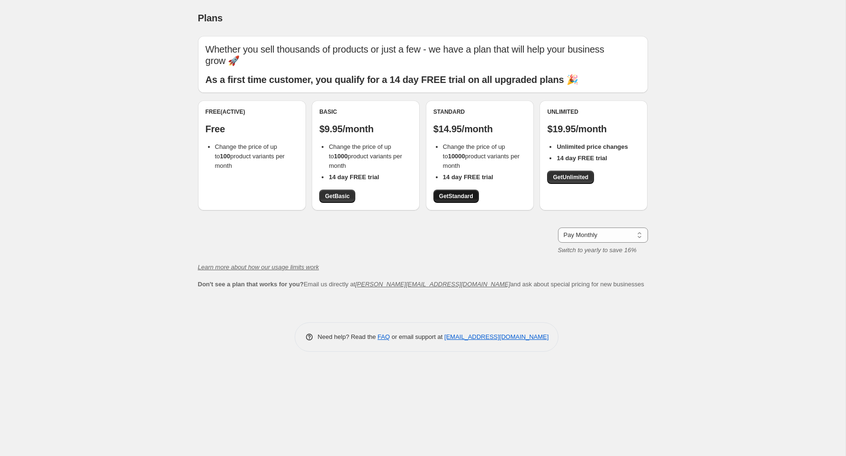
click at [439, 192] on span "Get Standard" at bounding box center [456, 196] width 34 height 8
